Goal: Information Seeking & Learning: Understand process/instructions

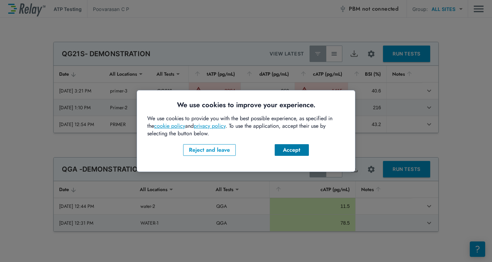
click at [294, 149] on div "Accept" at bounding box center [291, 150] width 23 height 8
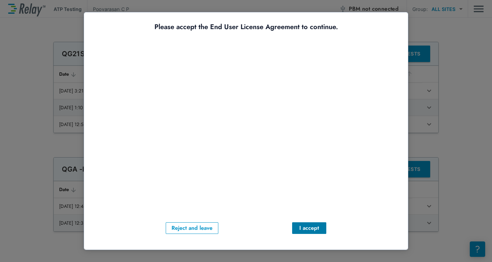
click at [307, 225] on div "I accept" at bounding box center [309, 228] width 23 height 8
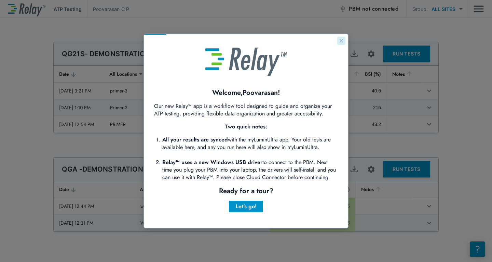
click at [343, 42] on icon "Close guide" at bounding box center [341, 40] width 5 height 5
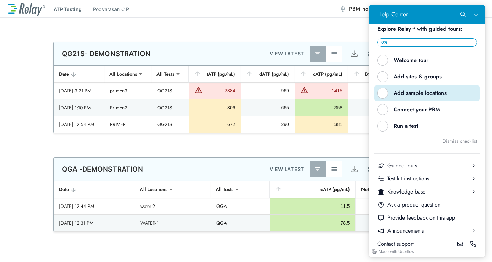
scroll to position [37, 0]
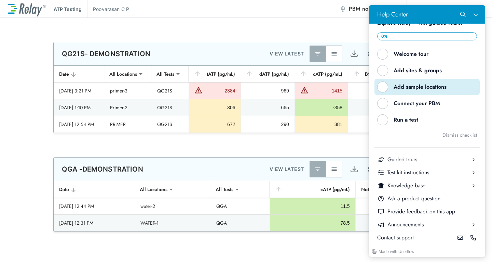
click at [418, 174] on div "Test kit instructions" at bounding box center [427, 173] width 79 height 8
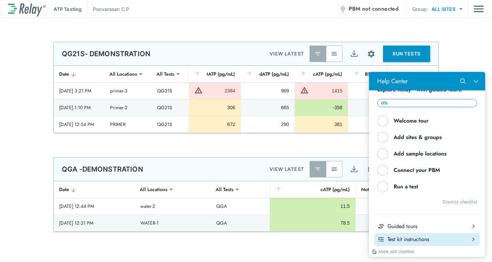
scroll to position [0, 0]
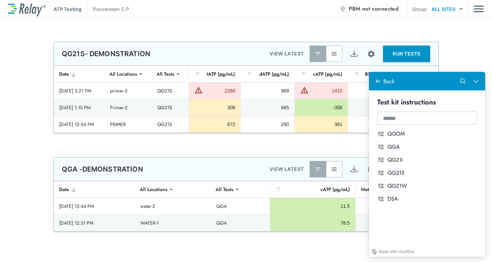
click at [400, 149] on div "QGA" at bounding box center [433, 147] width 90 height 8
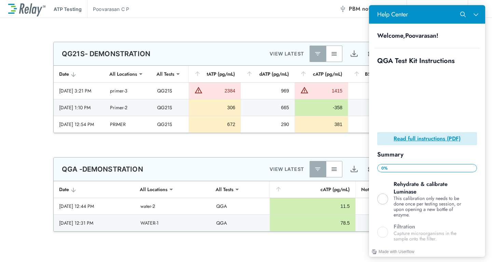
click at [435, 41] on div "Welcome, Poovarasan !" at bounding box center [427, 35] width 105 height 13
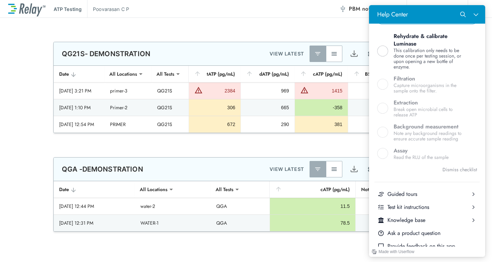
scroll to position [148, 0]
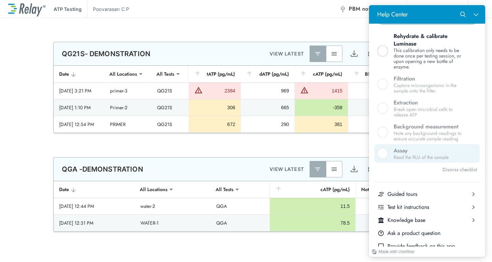
click at [426, 158] on div "Read the RLU of the sample" at bounding box center [430, 156] width 73 height 5
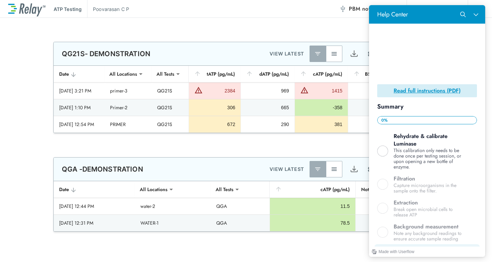
scroll to position [32, 0]
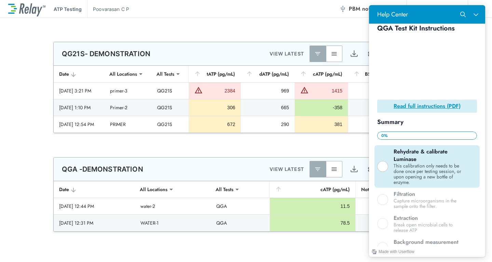
click at [385, 162] on div "Help Center" at bounding box center [383, 166] width 11 height 11
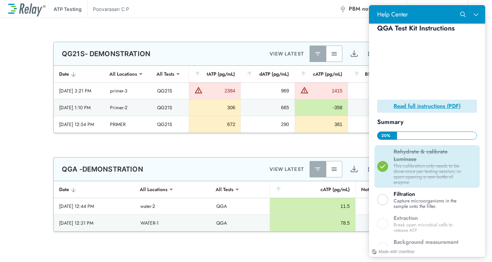
click at [424, 156] on div "Rehydrate & calibrate Luminase" at bounding box center [430, 155] width 73 height 15
click at [382, 163] on icon "Help Center" at bounding box center [383, 166] width 6 height 6
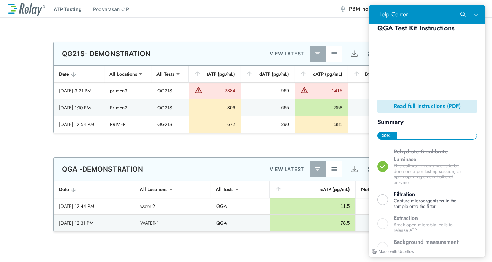
click at [434, 102] on b "Read full instructions (PDF)" at bounding box center [427, 106] width 67 height 8
click at [477, 18] on button "Close Help Center" at bounding box center [476, 14] width 13 height 13
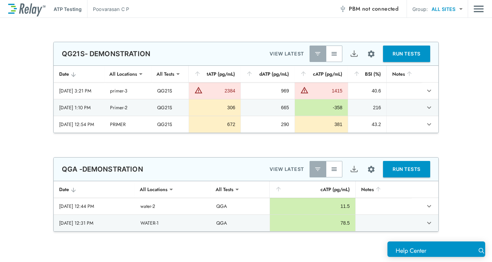
scroll to position [0, 0]
click at [417, 249] on div "QGA Test Kit Instructions" at bounding box center [433, 249] width 62 height 9
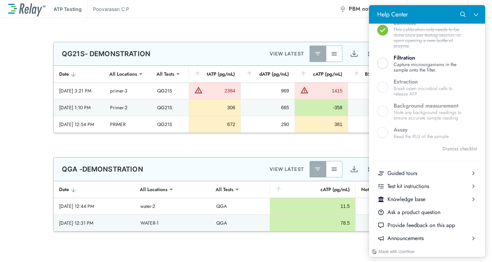
scroll to position [185, 0]
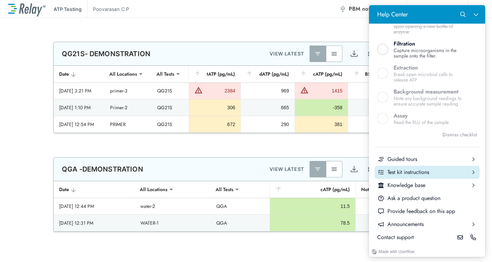
click at [415, 170] on div "Test kit instructions" at bounding box center [427, 172] width 79 height 8
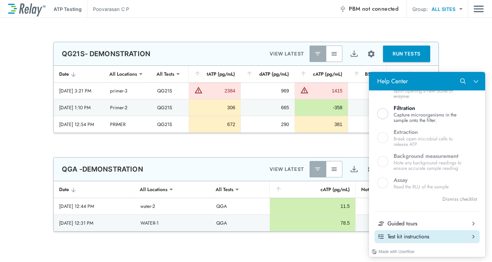
scroll to position [0, 0]
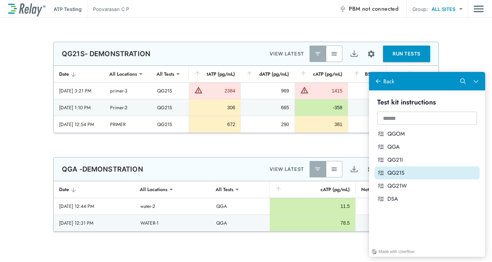
click at [392, 173] on div "QG21S" at bounding box center [433, 173] width 90 height 8
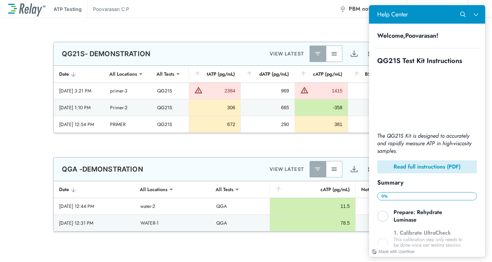
click at [422, 166] on b "Read full instructions (PDF)" at bounding box center [427, 166] width 67 height 8
click at [476, 15] on icon "Close Help Center" at bounding box center [476, 14] width 5 height 5
